Goal: Find specific page/section: Find specific page/section

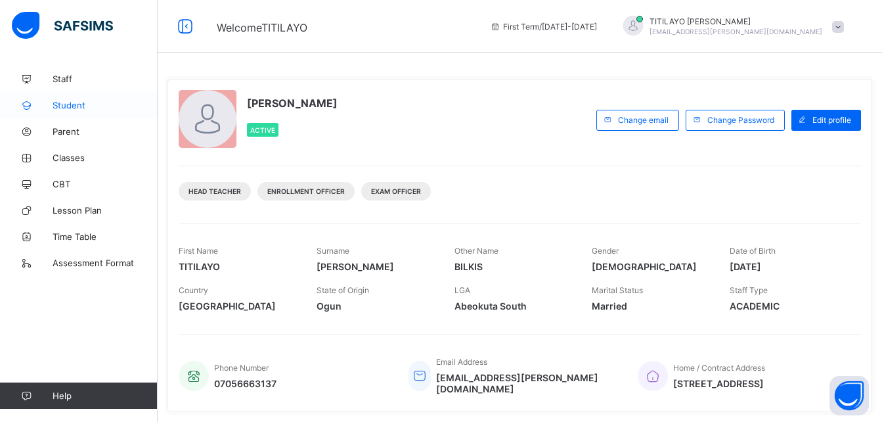
click at [68, 96] on link "Student" at bounding box center [79, 105] width 158 height 26
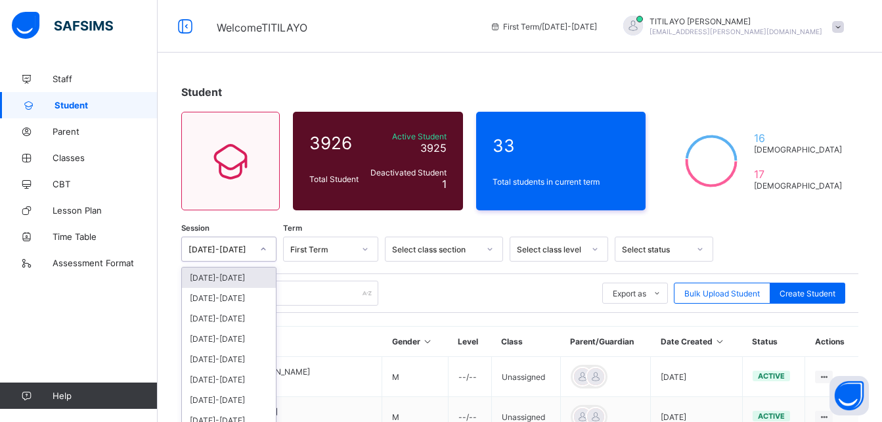
scroll to position [49, 0]
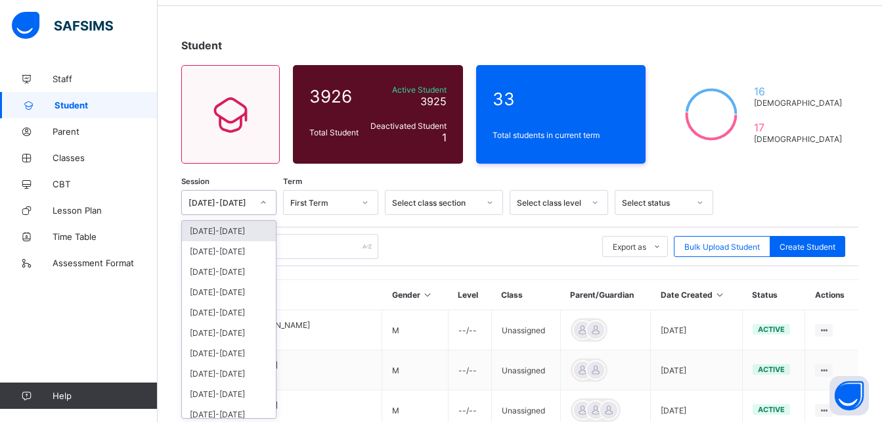
click at [226, 215] on div "option [DATE]-[DATE] focused, 1 of 12. 12 results available. Use Up and Down to…" at bounding box center [228, 202] width 95 height 25
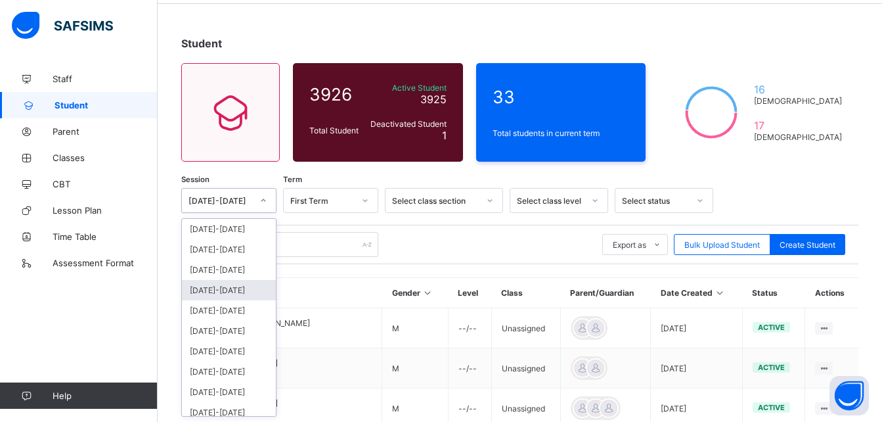
click at [206, 289] on div "[DATE]-[DATE]" at bounding box center [229, 290] width 94 height 20
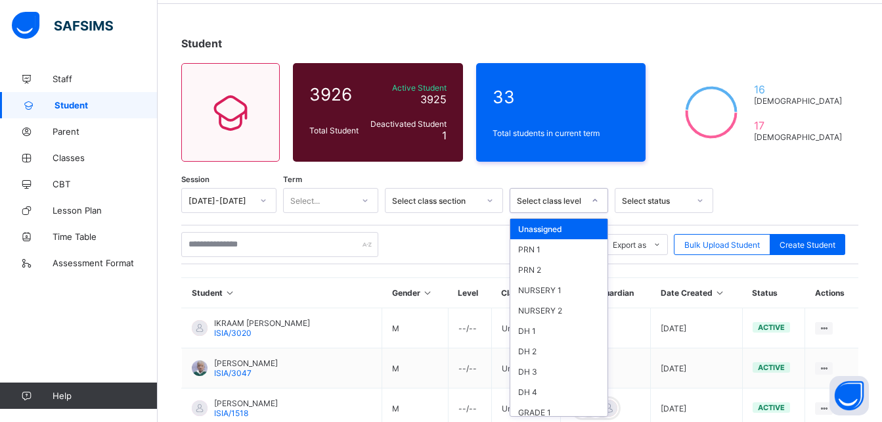
click at [573, 196] on div "Select class level" at bounding box center [550, 201] width 67 height 10
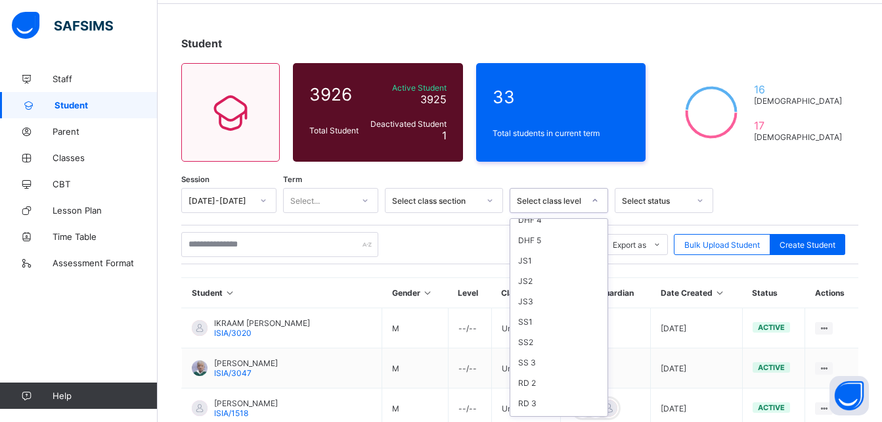
scroll to position [376, 0]
click at [530, 360] on div "SS 3" at bounding box center [558, 361] width 97 height 20
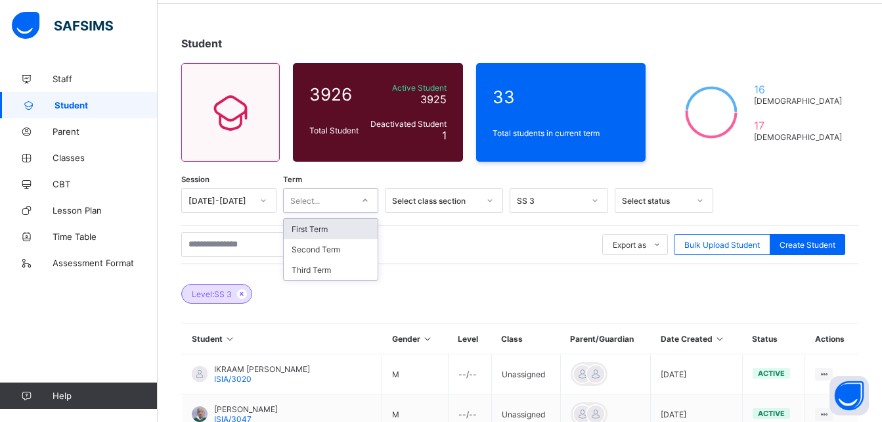
click at [361, 196] on div at bounding box center [365, 200] width 22 height 21
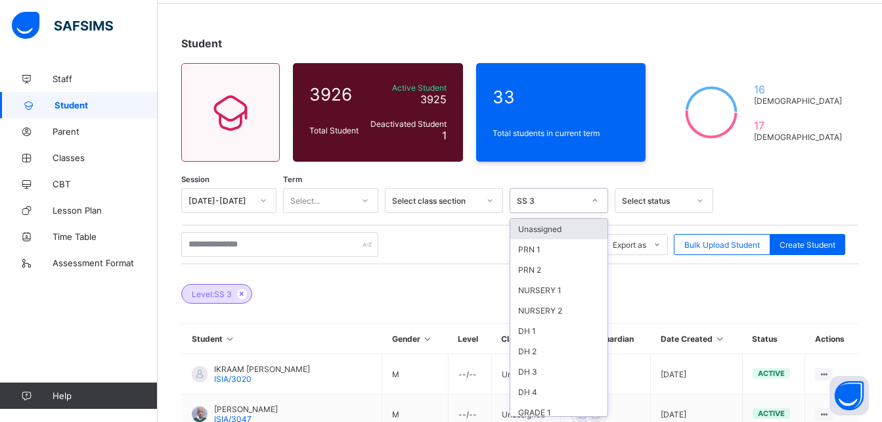
click at [558, 202] on div "SS 3" at bounding box center [550, 201] width 67 height 10
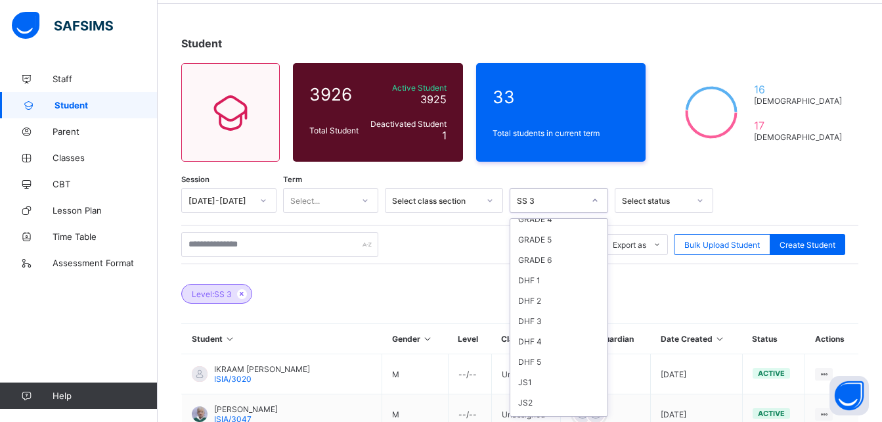
scroll to position [315, 0]
click at [539, 379] on div "SS1" at bounding box center [558, 382] width 97 height 20
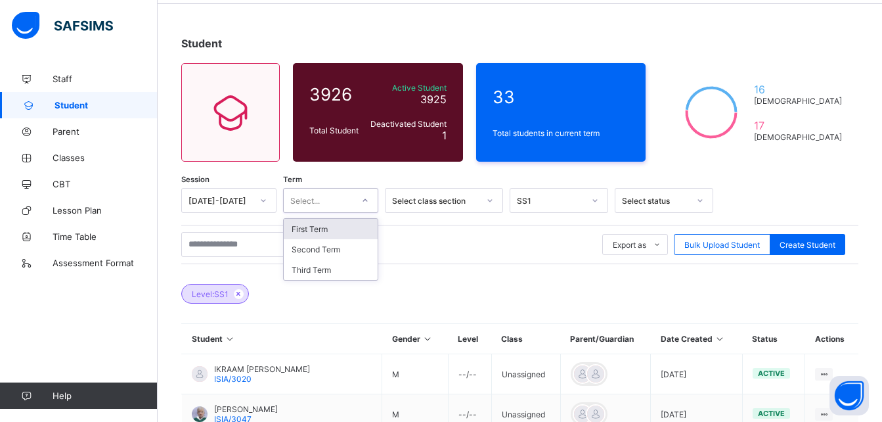
click at [365, 199] on icon at bounding box center [365, 200] width 8 height 13
click at [316, 267] on div "Third Term" at bounding box center [331, 269] width 94 height 20
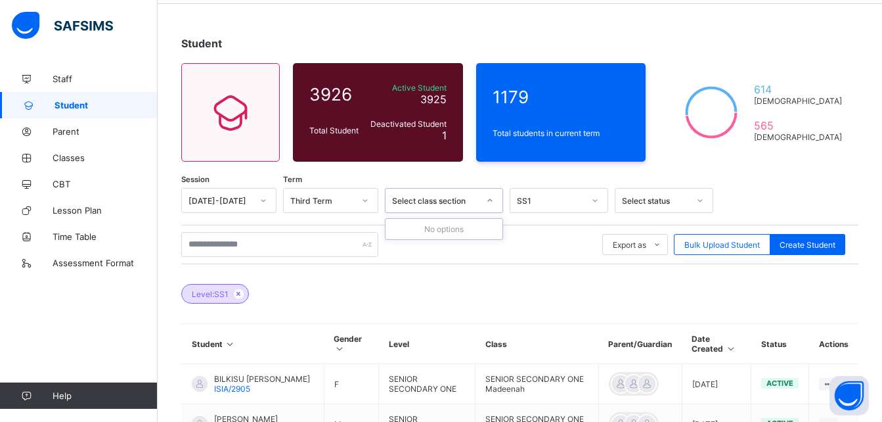
click at [466, 200] on div "Select class section" at bounding box center [435, 201] width 87 height 10
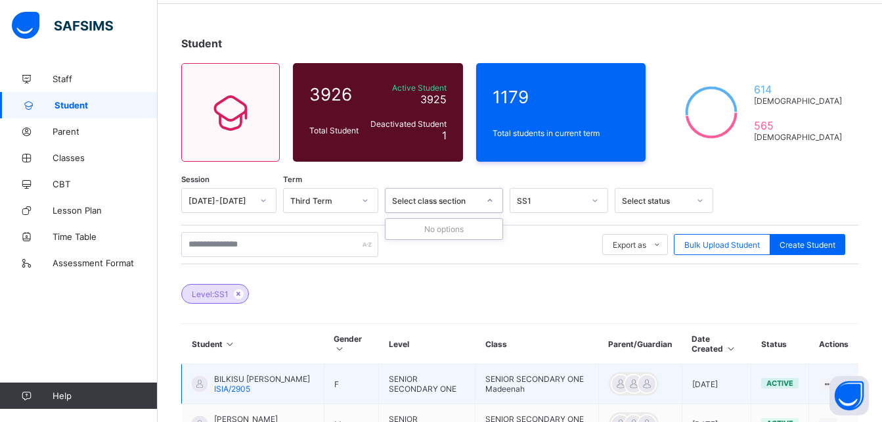
click at [236, 381] on span "BILKISU [PERSON_NAME]" at bounding box center [262, 379] width 96 height 10
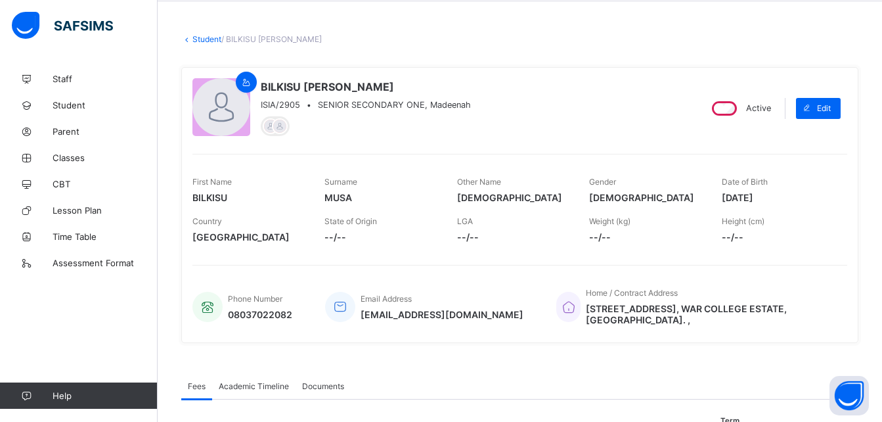
scroll to position [53, 0]
click at [249, 384] on span "Academic Timeline" at bounding box center [254, 385] width 70 height 10
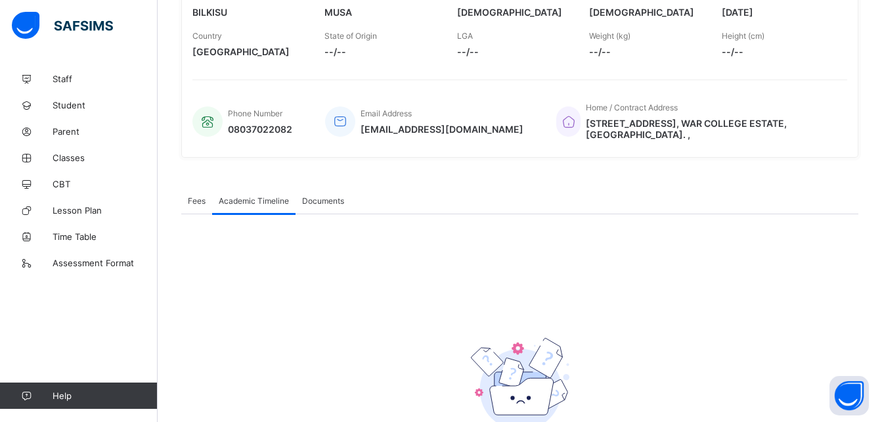
scroll to position [328, 0]
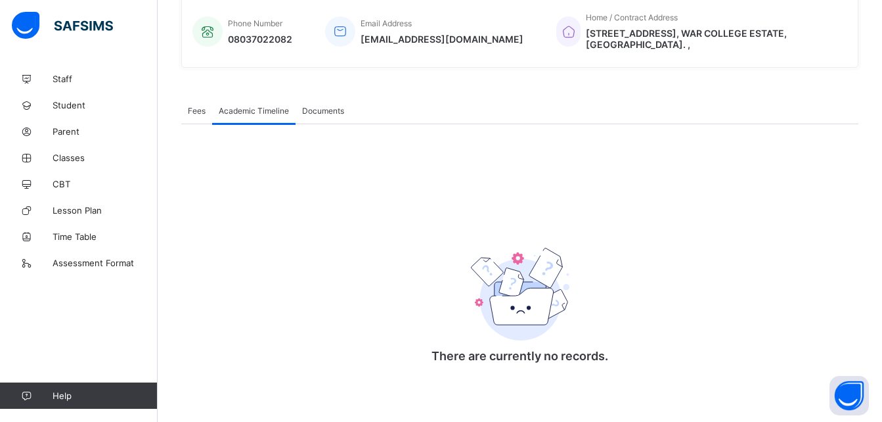
click at [246, 102] on div "Academic Timeline" at bounding box center [253, 110] width 83 height 26
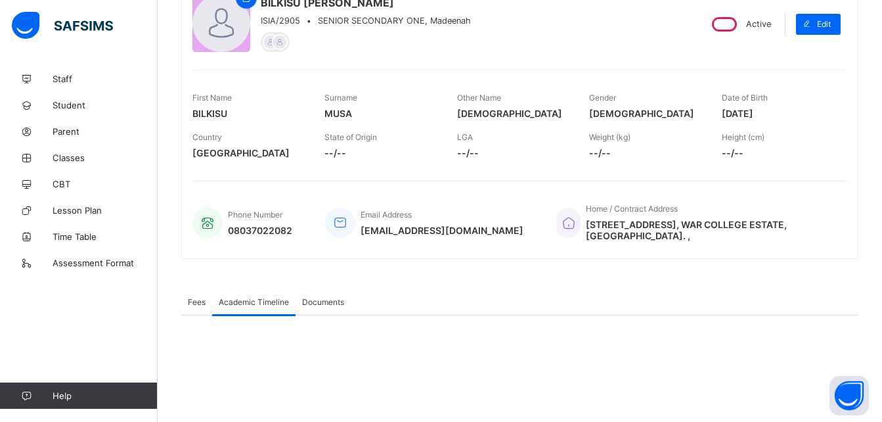
scroll to position [91, 0]
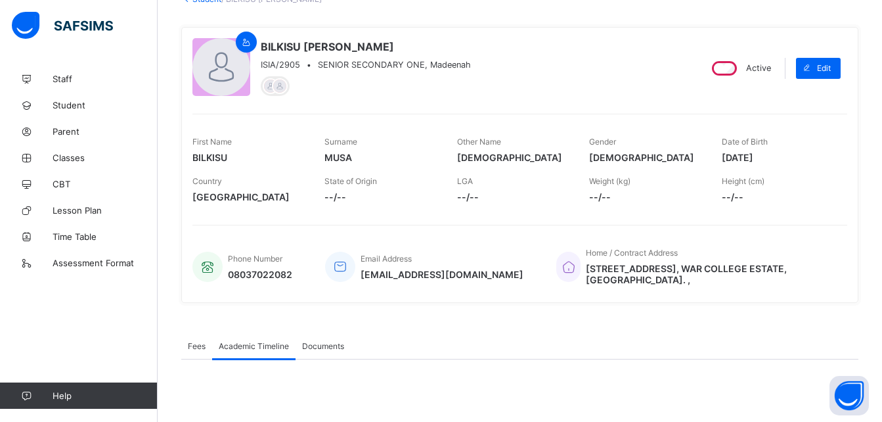
click at [247, 346] on span "Academic Timeline" at bounding box center [254, 346] width 70 height 10
click at [234, 345] on span "Academic Timeline" at bounding box center [254, 346] width 70 height 10
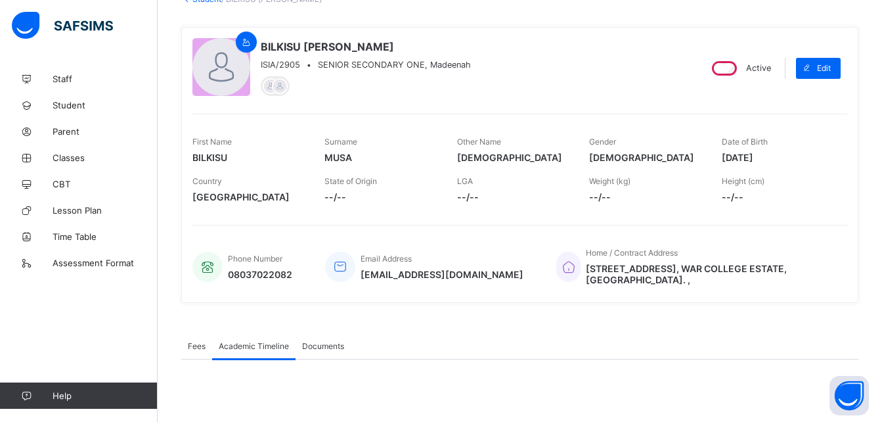
click at [195, 344] on span "Fees" at bounding box center [197, 346] width 18 height 10
click at [247, 349] on span "Academic Timeline" at bounding box center [254, 346] width 70 height 10
click at [254, 340] on div "Academic Timeline" at bounding box center [253, 345] width 83 height 26
click at [252, 356] on div "Academic Timeline" at bounding box center [253, 345] width 83 height 26
click at [255, 353] on div "Academic Timeline" at bounding box center [253, 345] width 83 height 26
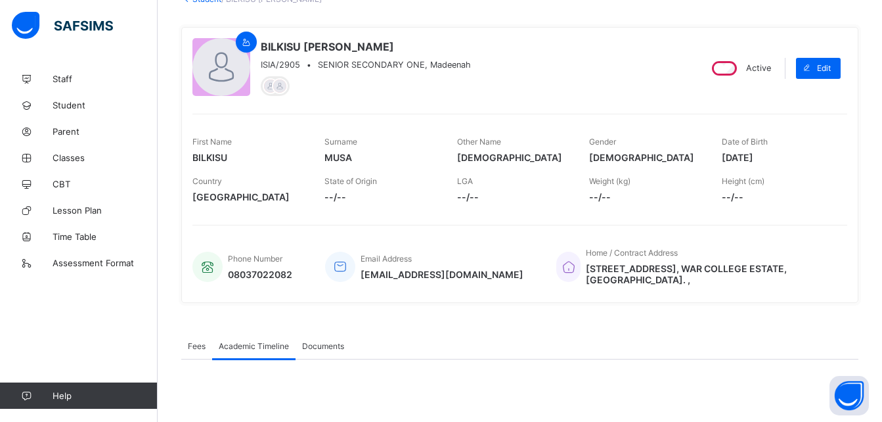
click at [248, 349] on span "Academic Timeline" at bounding box center [254, 346] width 70 height 10
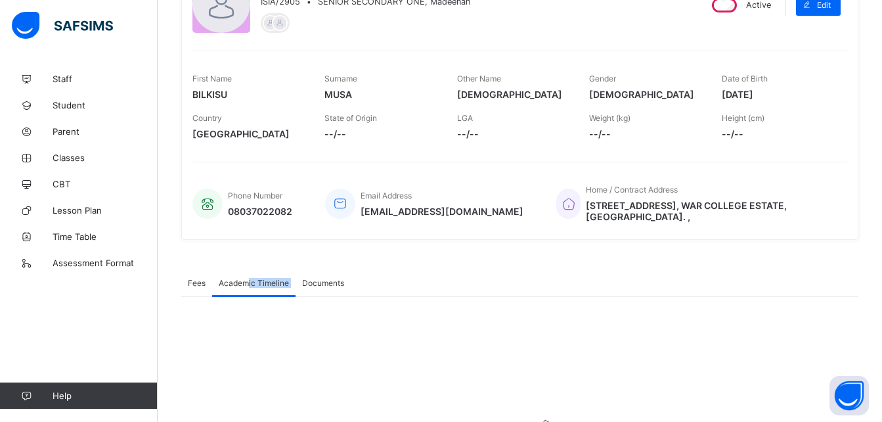
scroll to position [137, 0]
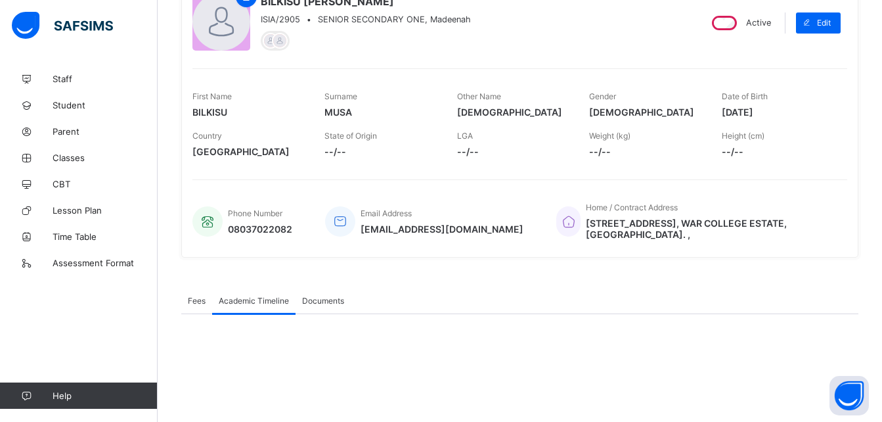
click at [491, 301] on div "Fees Academic Timeline Documents" at bounding box center [519, 300] width 677 height 27
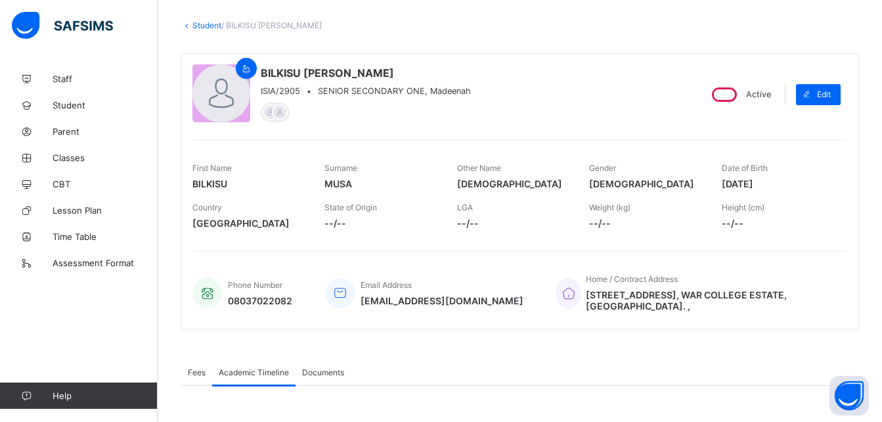
scroll to position [0, 0]
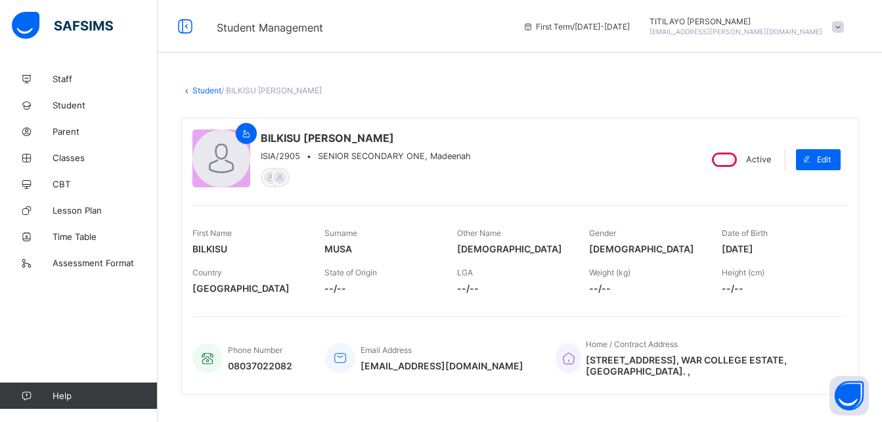
click at [204, 86] on link "Student" at bounding box center [206, 90] width 29 height 10
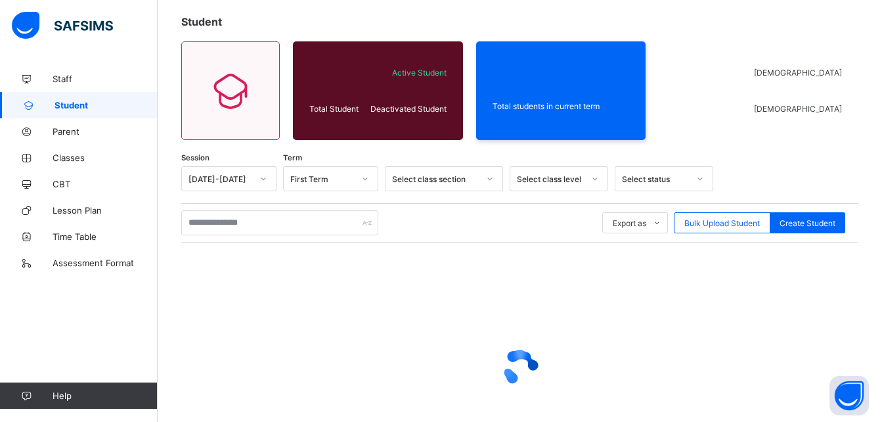
scroll to position [160, 0]
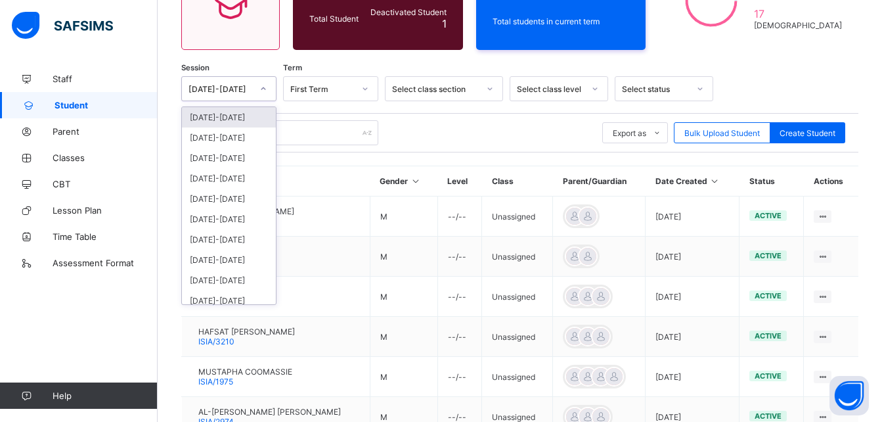
click at [225, 86] on div "[DATE]-[DATE]" at bounding box center [220, 89] width 64 height 10
click at [258, 83] on div at bounding box center [263, 88] width 22 height 21
click at [212, 173] on div "[DATE]-[DATE]" at bounding box center [229, 178] width 94 height 20
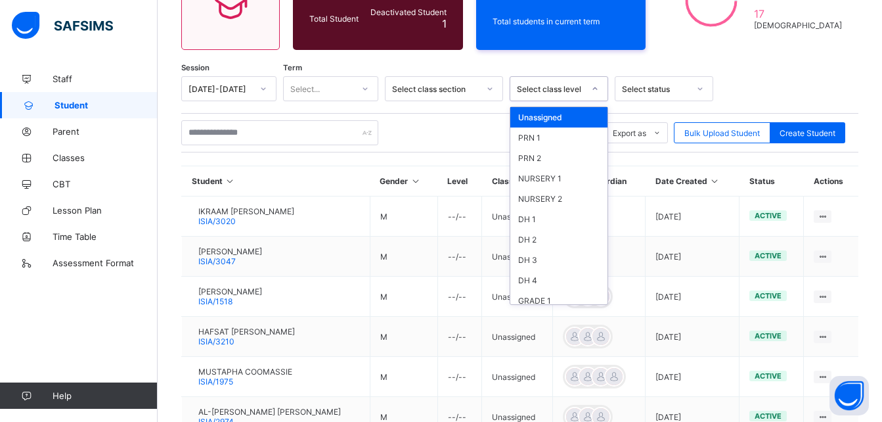
click at [565, 91] on div "Select class level" at bounding box center [550, 89] width 67 height 10
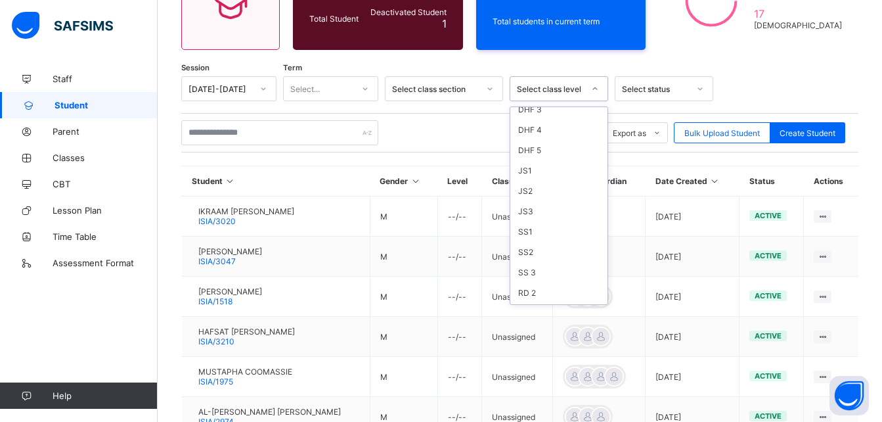
scroll to position [359, 0]
click at [531, 226] on div "SS1" at bounding box center [558, 226] width 97 height 20
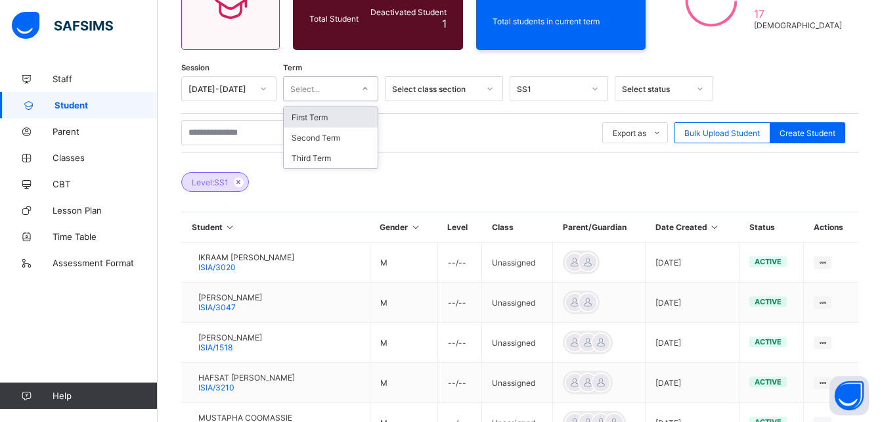
click at [351, 89] on div "Select..." at bounding box center [318, 88] width 69 height 18
click at [317, 157] on div "Third Term" at bounding box center [331, 158] width 94 height 20
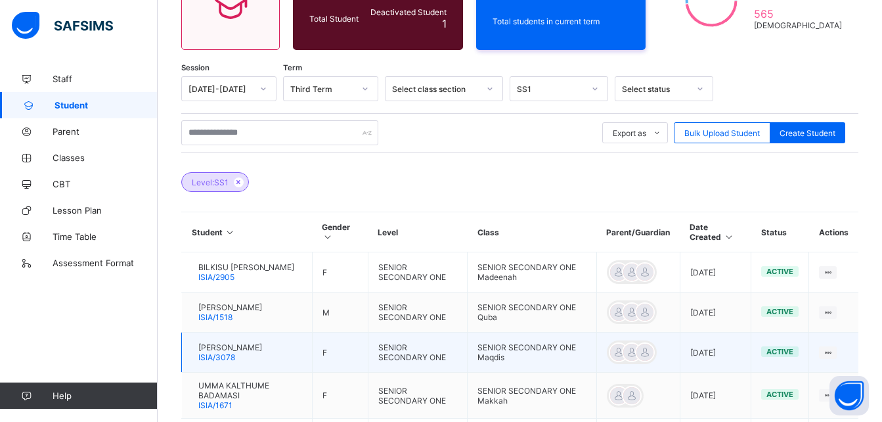
click at [248, 352] on span "[PERSON_NAME]" at bounding box center [230, 347] width 64 height 10
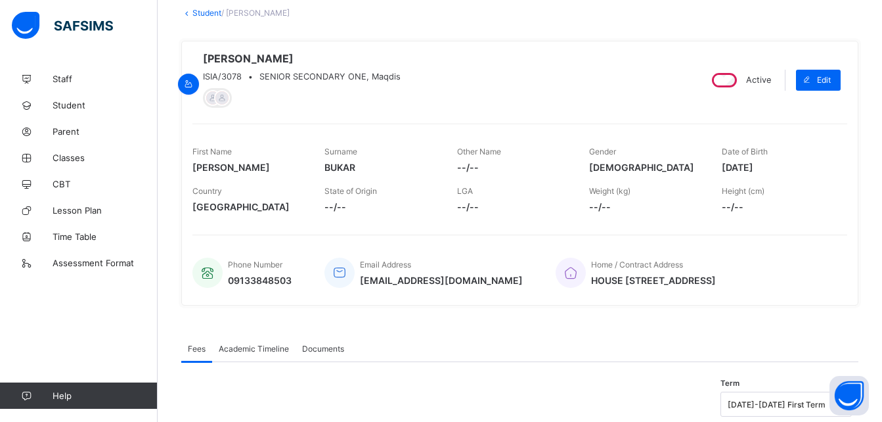
scroll to position [86, 0]
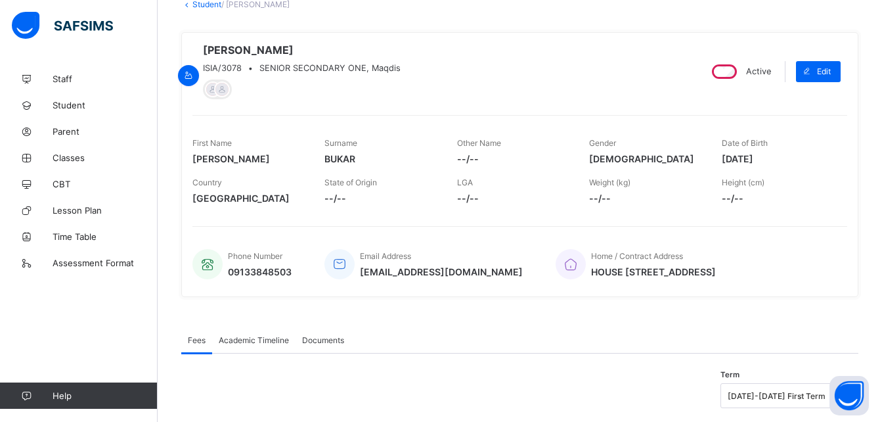
click at [247, 345] on span "Academic Timeline" at bounding box center [254, 340] width 70 height 10
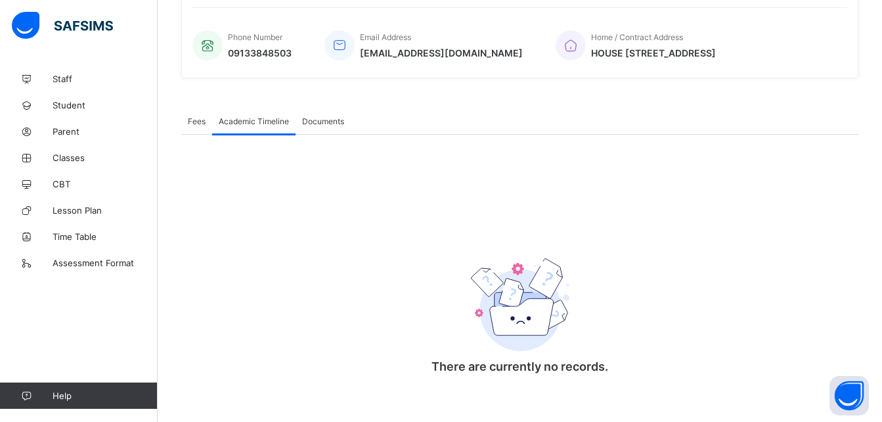
scroll to position [319, 0]
